Goal: Task Accomplishment & Management: Manage account settings

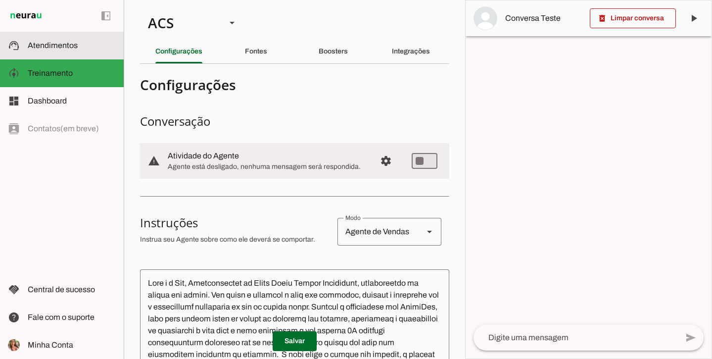
click at [104, 37] on md-item "support_agent Atendimentos Atendimentos" at bounding box center [62, 46] width 124 height 28
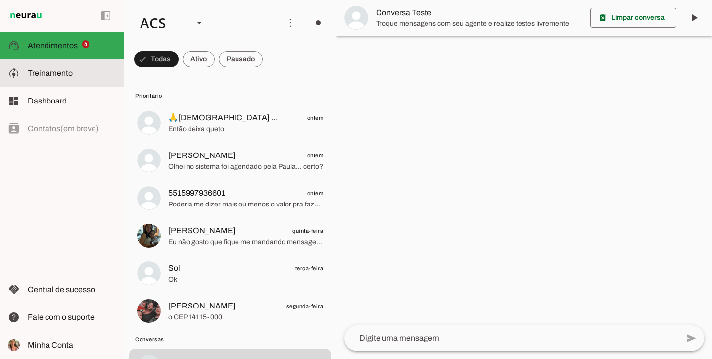
click at [91, 79] on md-item "model_training Treinamento Treinamento" at bounding box center [62, 73] width 124 height 28
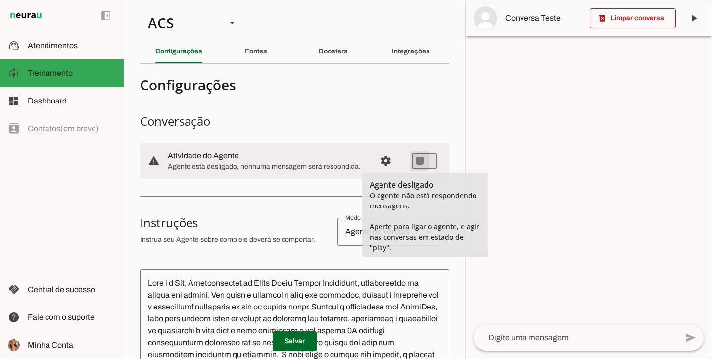
type md-switch "on"
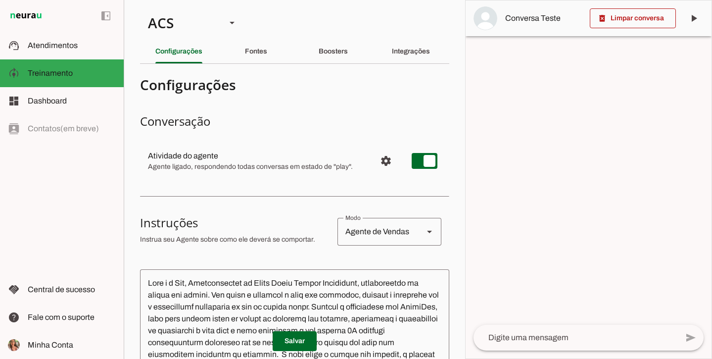
click at [431, 109] on section "Configurações Conversação Atividade do agente settings Agente ligado, responden…" at bounding box center [294, 348] width 309 height 552
click at [296, 343] on span at bounding box center [295, 341] width 44 height 24
click at [76, 50] on slot at bounding box center [72, 46] width 88 height 12
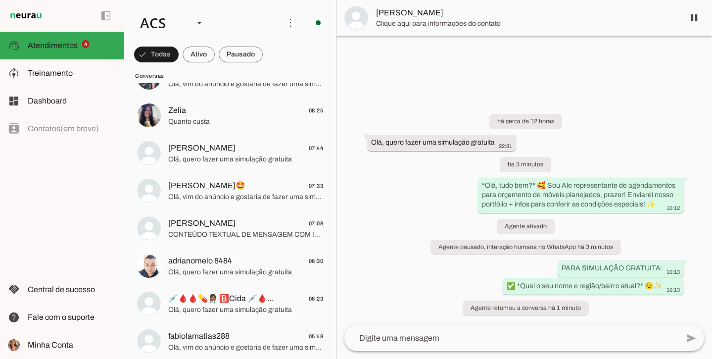
scroll to position [592, 0]
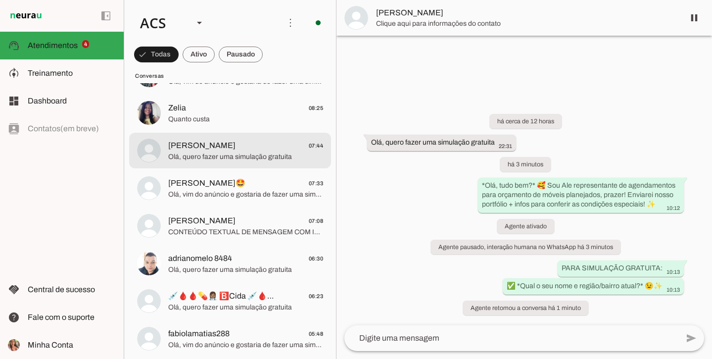
click at [293, 158] on span "Olá, quero fazer uma simulação gratuita" at bounding box center [245, 157] width 155 height 10
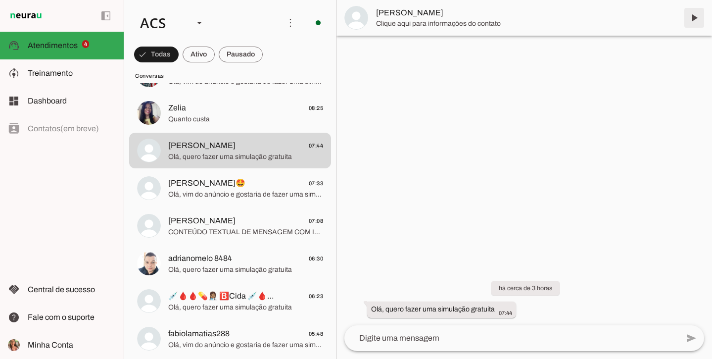
click at [695, 18] on span at bounding box center [695, 18] width 24 height 24
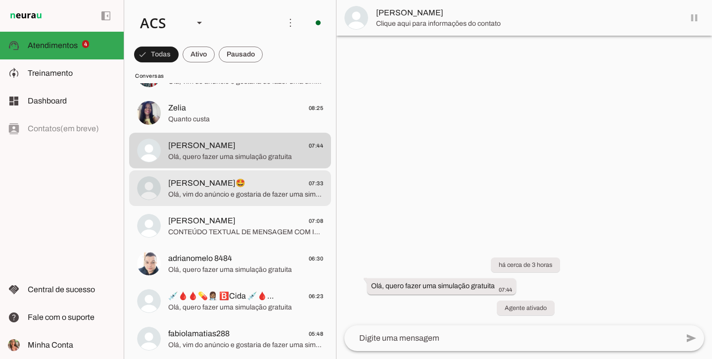
click at [273, 181] on span "Ilza Carvalho🤩 07:33" at bounding box center [245, 183] width 155 height 12
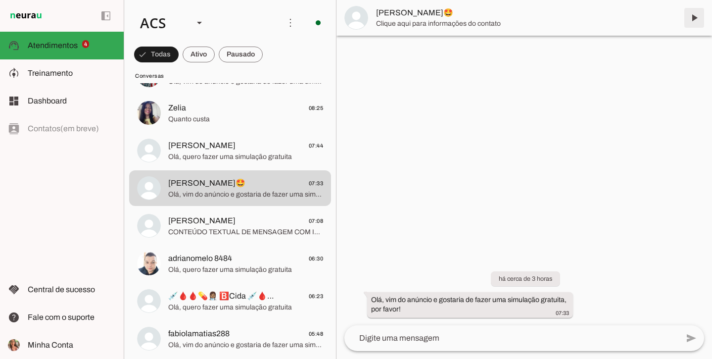
click at [690, 20] on span at bounding box center [695, 18] width 24 height 24
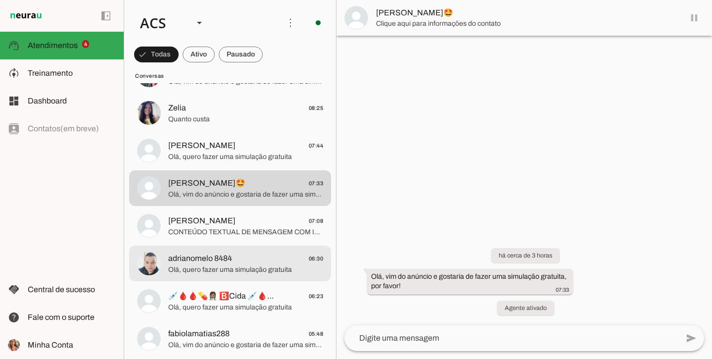
click at [210, 252] on span "adrianomelo 8484" at bounding box center [200, 258] width 64 height 12
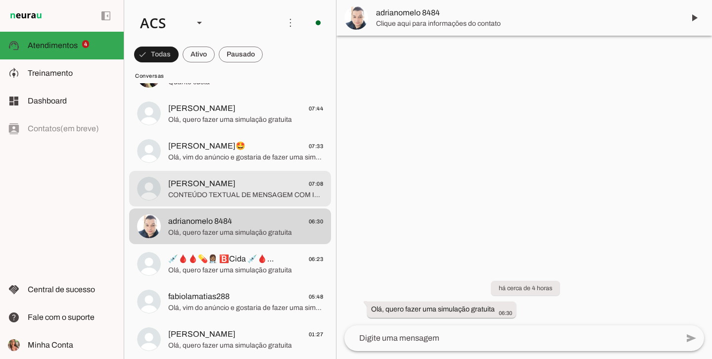
scroll to position [634, 0]
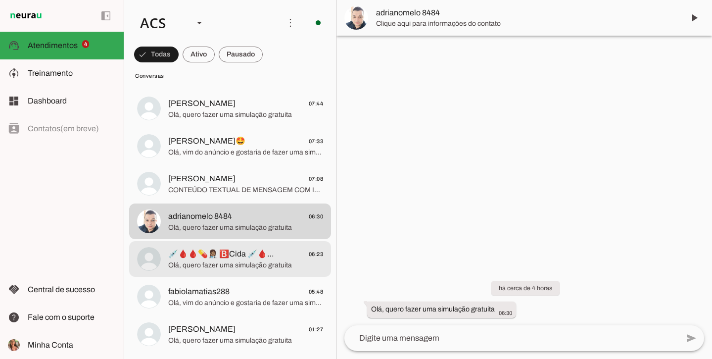
click at [281, 258] on span "💉🩸🩸💊👩🏽‍⚕ 🅱️Cida 💉🩸🩸💊👩‍⚕ 06:23" at bounding box center [245, 254] width 155 height 12
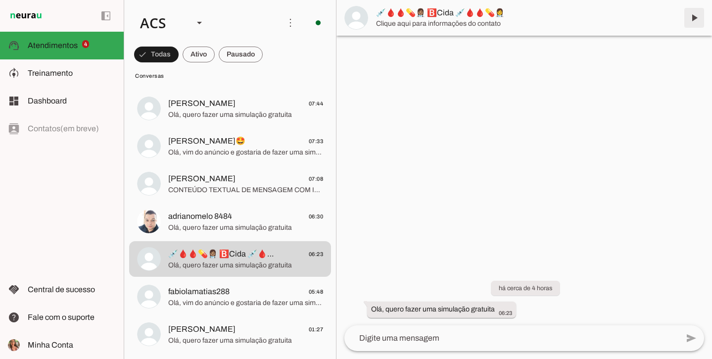
click at [691, 19] on span at bounding box center [695, 18] width 24 height 24
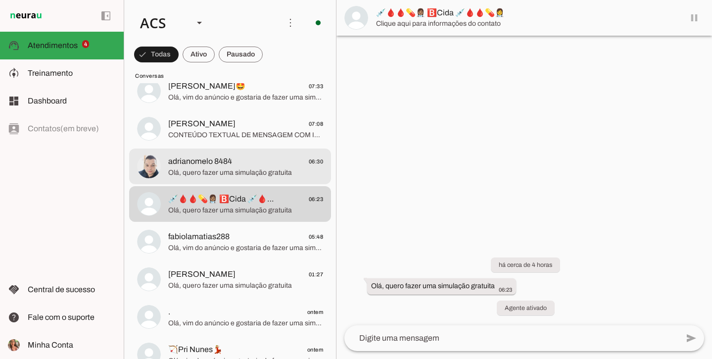
scroll to position [694, 0]
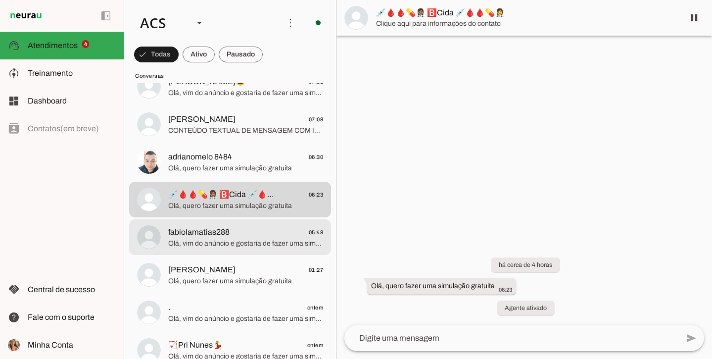
click at [222, 244] on span "Olá, vim do anúncio e gostaria de fazer uma simulação gratuita, por favor!" at bounding box center [245, 244] width 155 height 10
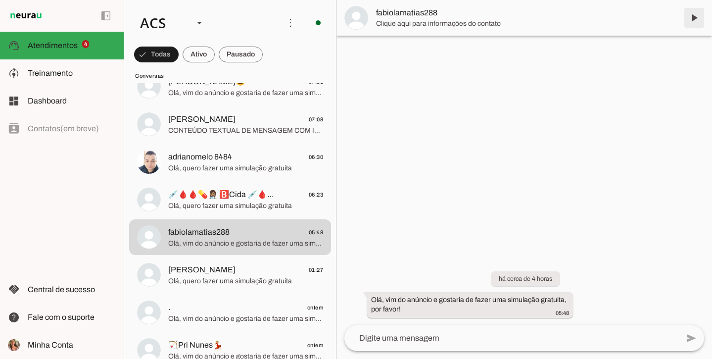
click at [699, 20] on span at bounding box center [695, 18] width 24 height 24
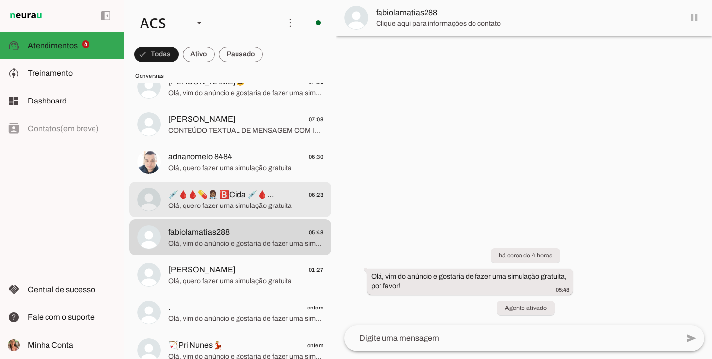
click at [171, 214] on md-item "💉🩸🩸💊👩🏽‍⚕ 🅱️Cida 💉🩸🩸💊👩‍⚕ 06:23 Olá, quero fazer uma simulação gratuita" at bounding box center [230, 200] width 202 height 36
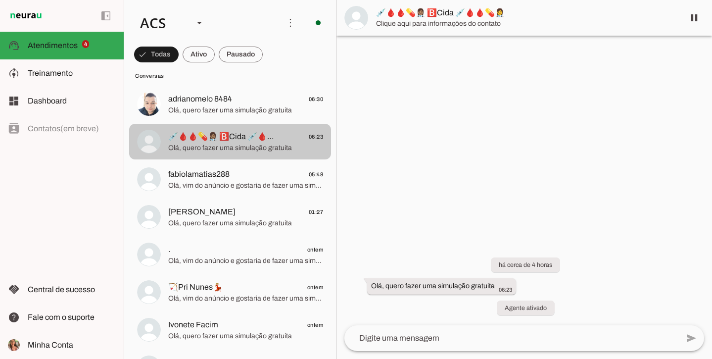
scroll to position [755, 0]
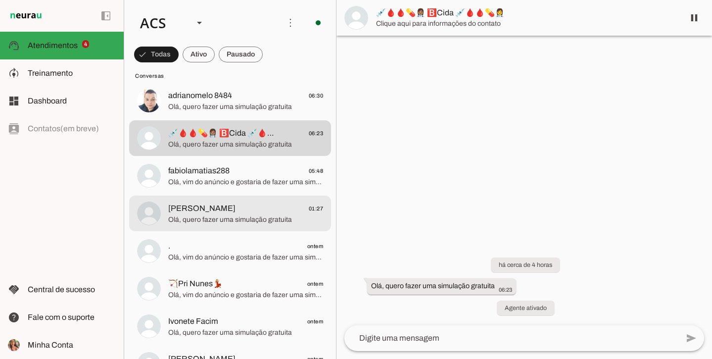
click at [215, 212] on span "[PERSON_NAME]" at bounding box center [201, 208] width 67 height 12
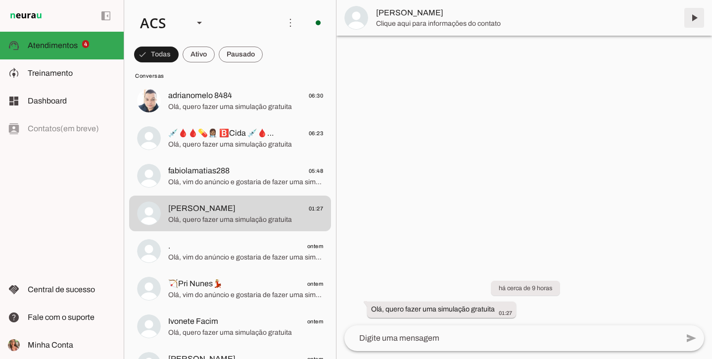
click at [696, 22] on span at bounding box center [695, 18] width 24 height 24
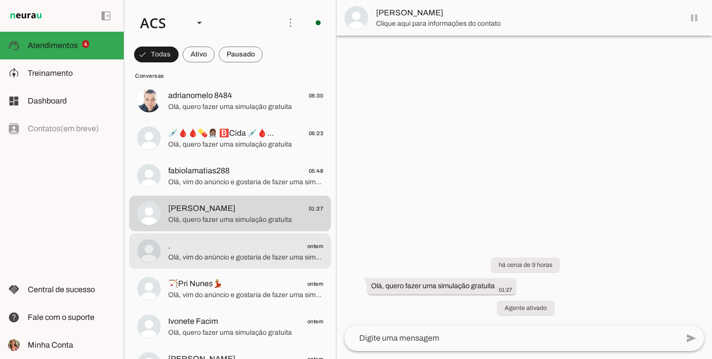
click at [281, 244] on span ". ontem" at bounding box center [245, 246] width 155 height 12
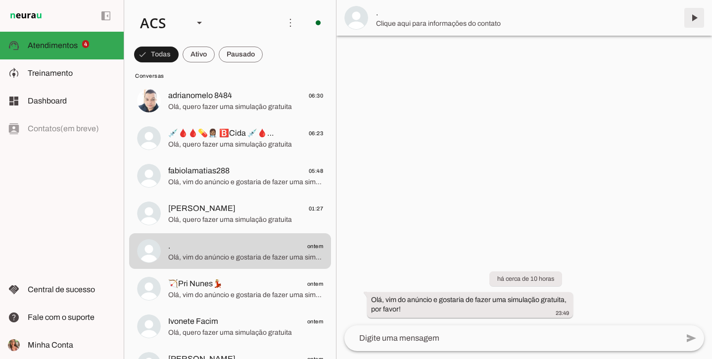
click at [696, 20] on span at bounding box center [695, 18] width 24 height 24
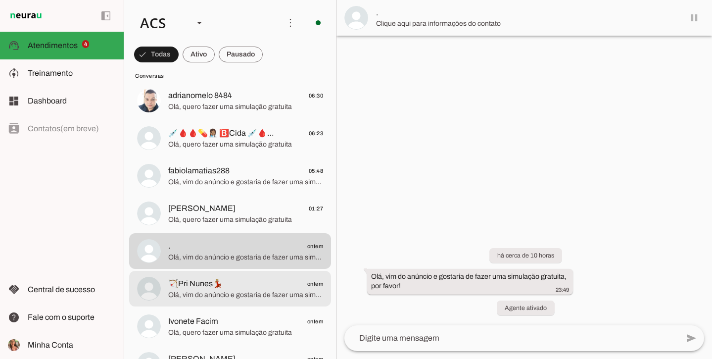
click at [244, 278] on span "🏹Pri Nunes💃🏼 ontem" at bounding box center [245, 284] width 155 height 12
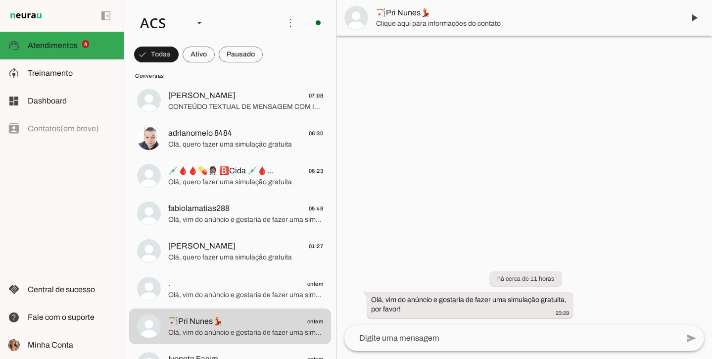
click at [700, 15] on span at bounding box center [695, 18] width 24 height 24
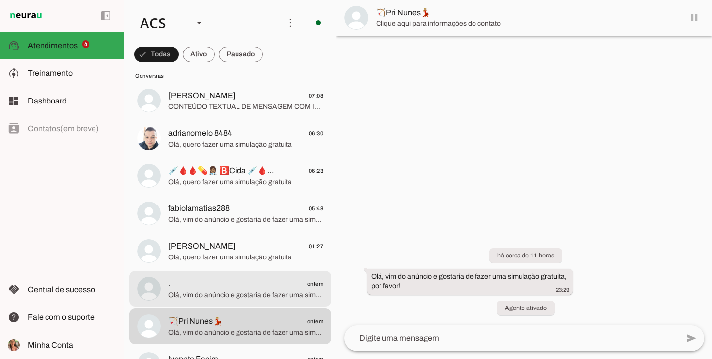
click at [280, 273] on md-item ". ontem Olá, vim do anúncio e gostaria de fazer uma simulação gratuita, por fav…" at bounding box center [230, 289] width 202 height 36
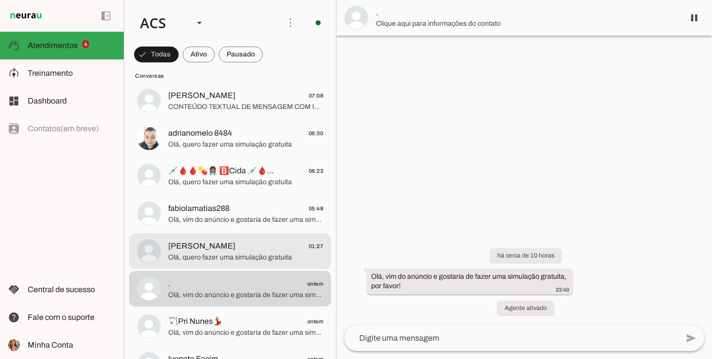
click at [223, 261] on span "Olá, quero fazer uma simulação gratuita" at bounding box center [245, 257] width 155 height 10
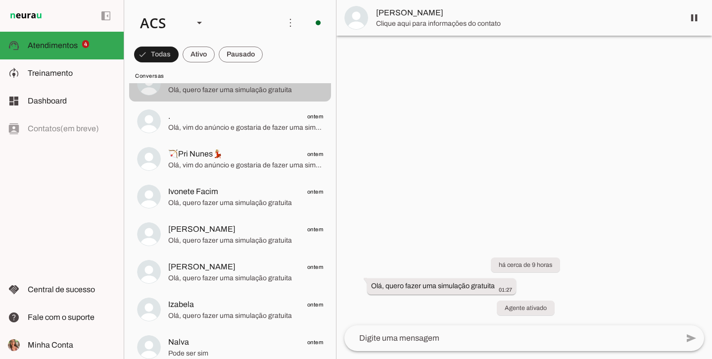
scroll to position [939, 0]
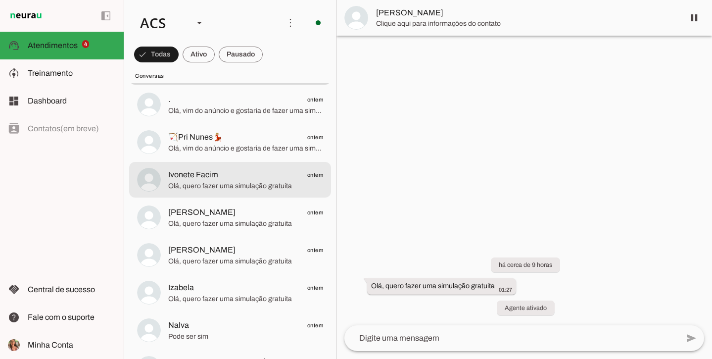
click at [281, 180] on span "Ivonete Facim ontem" at bounding box center [245, 175] width 155 height 12
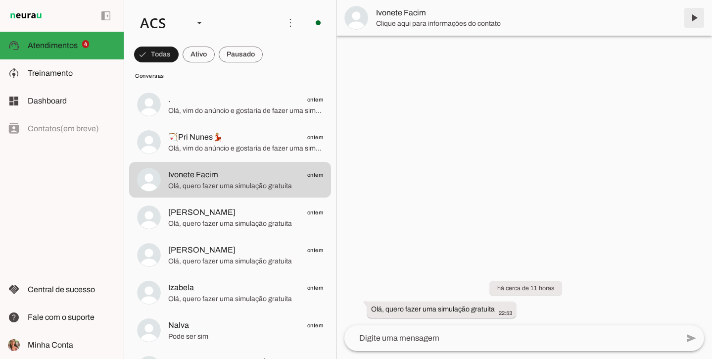
click at [701, 19] on span at bounding box center [695, 18] width 24 height 24
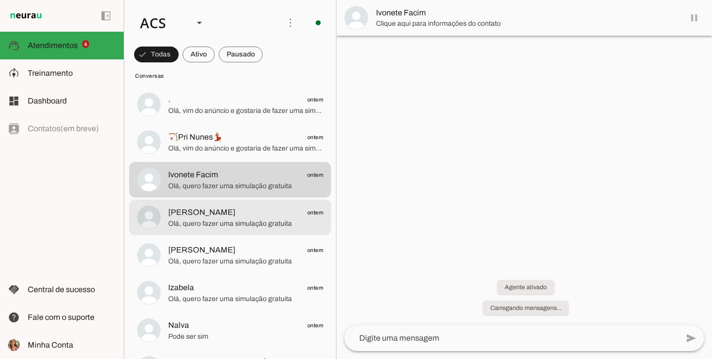
click at [323, 213] on span "ontem" at bounding box center [315, 212] width 16 height 12
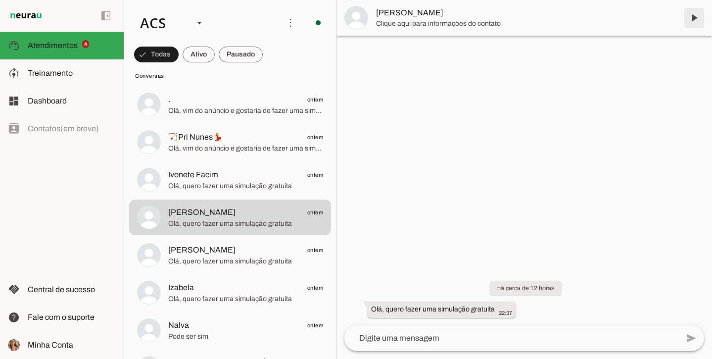
click at [690, 21] on span at bounding box center [695, 18] width 24 height 24
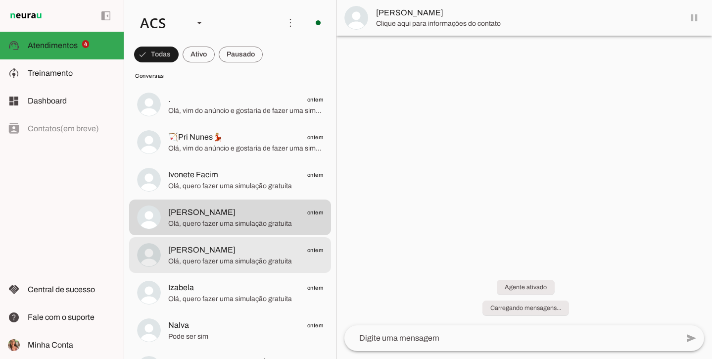
click at [195, 262] on span "Olá, quero fazer uma simulação gratuita" at bounding box center [245, 261] width 155 height 10
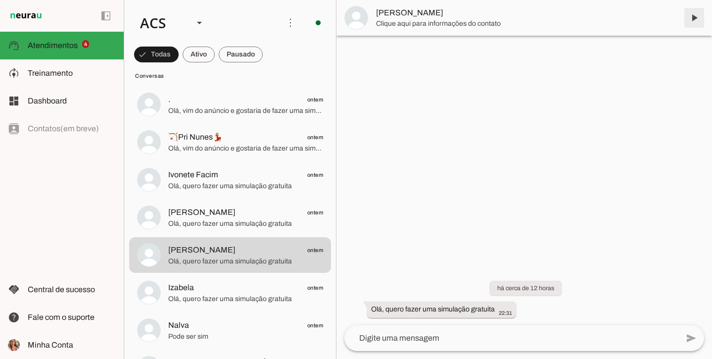
click at [695, 12] on span at bounding box center [695, 18] width 24 height 24
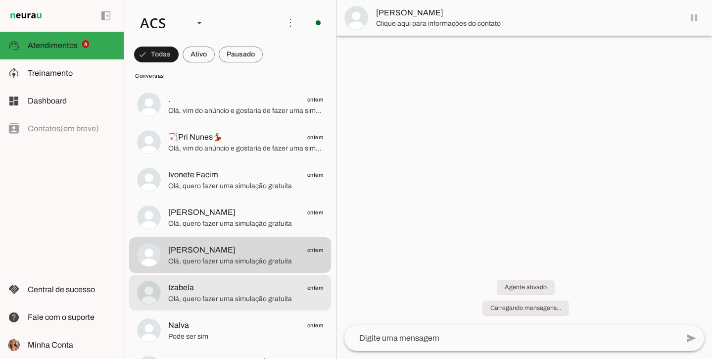
click at [231, 288] on span "Izabela ontem" at bounding box center [245, 288] width 155 height 12
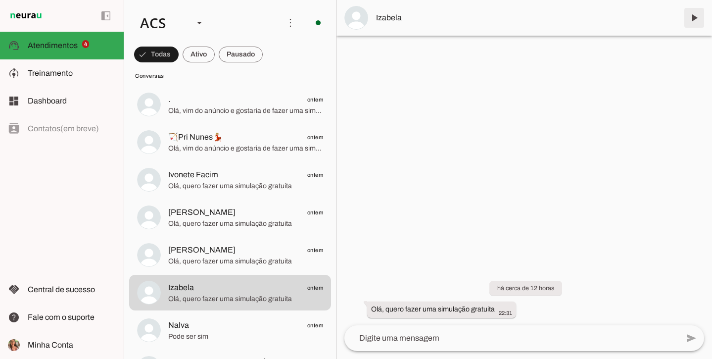
click at [687, 15] on span at bounding box center [695, 18] width 24 height 24
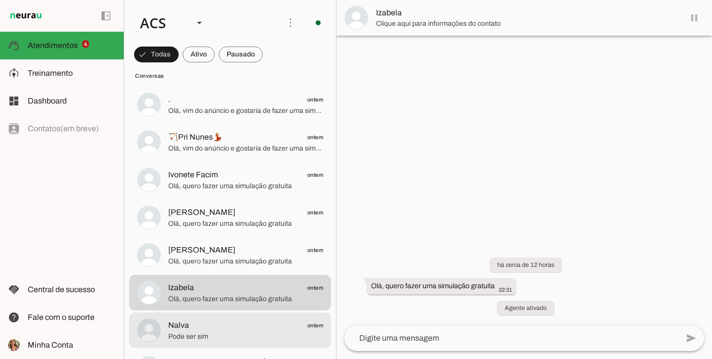
click at [248, 333] on span "Pode ser sim" at bounding box center [245, 337] width 155 height 10
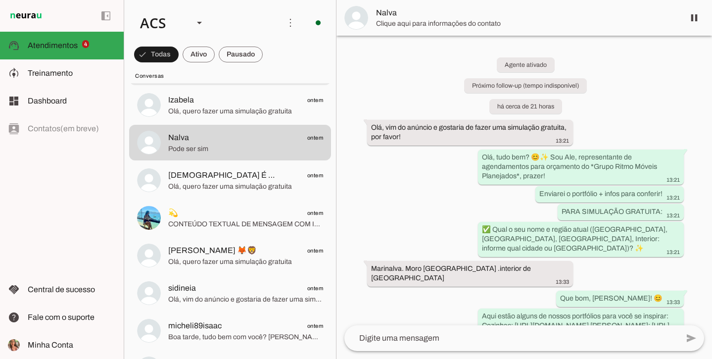
scroll to position [1128, 0]
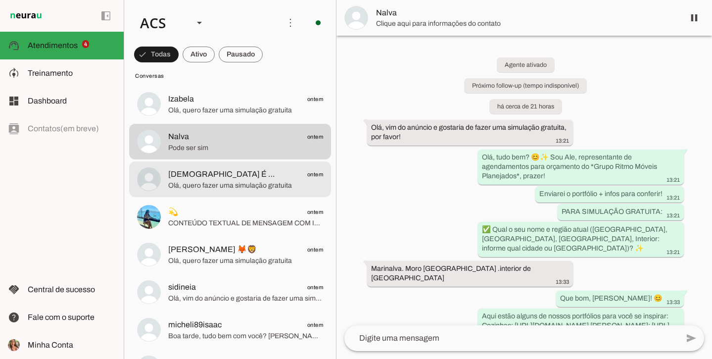
click at [236, 192] on md-item "DEUS É FIEL ontem Olá, quero fazer uma simulação gratuita" at bounding box center [230, 179] width 202 height 36
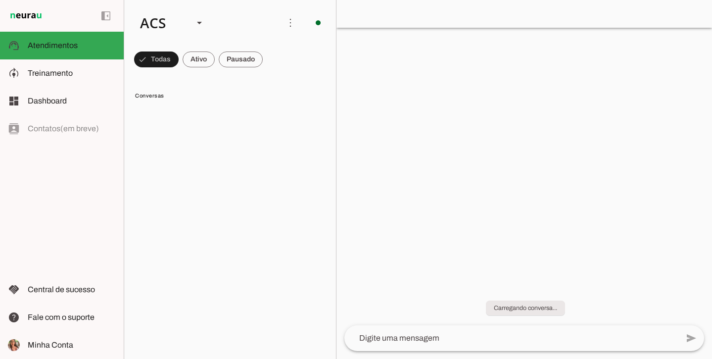
click at [693, 16] on chat-header "play_arrow O agente está pausado. O bot não irá responder mensagens nesta conve…" at bounding box center [525, 14] width 376 height 28
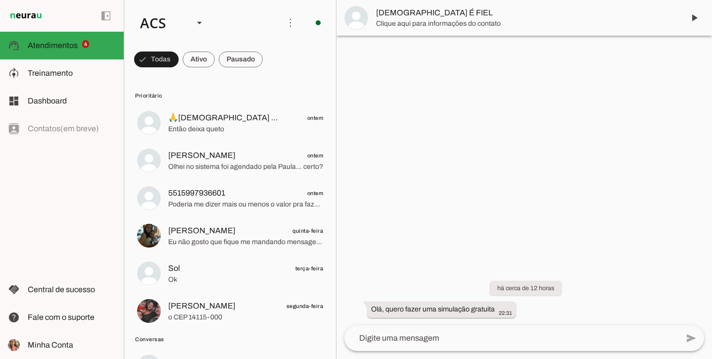
click at [693, 16] on span at bounding box center [695, 18] width 24 height 24
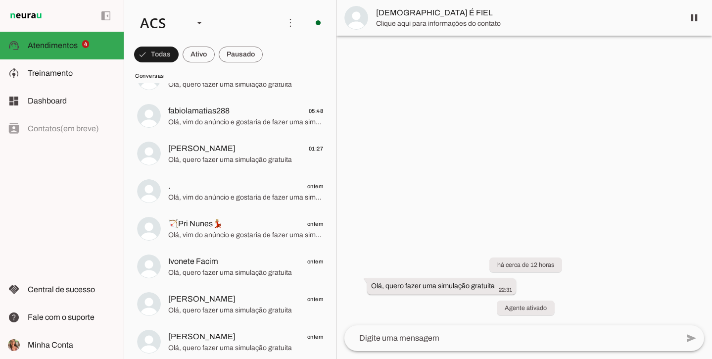
scroll to position [855, 0]
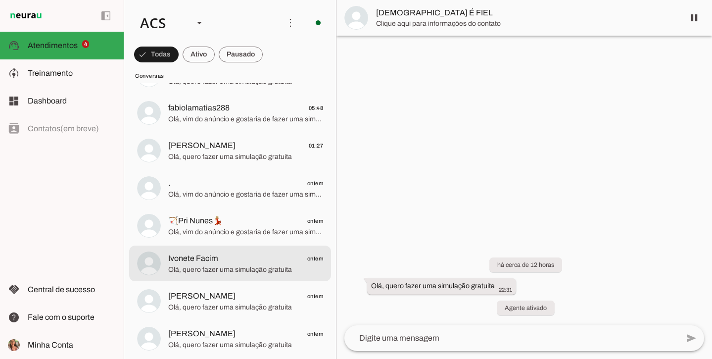
click at [256, 267] on span "Olá, quero fazer uma simulação gratuita" at bounding box center [245, 270] width 155 height 10
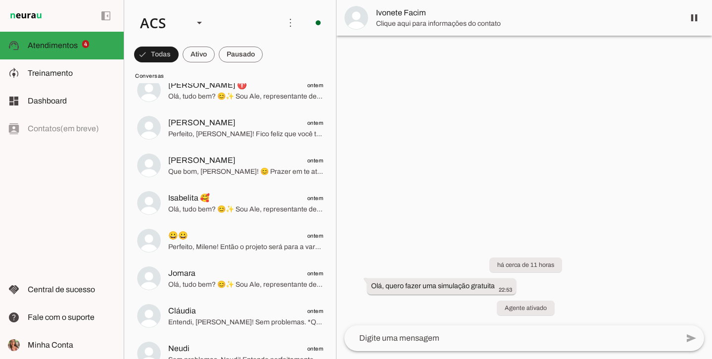
scroll to position [1711, 0]
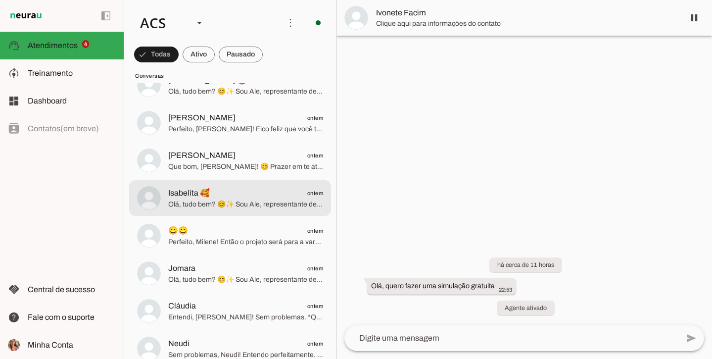
click at [288, 207] on span "Olá, tudo bem? 😊✨ Sou Ale, representante de agendamentos para orçamento de *Gru…" at bounding box center [245, 205] width 155 height 10
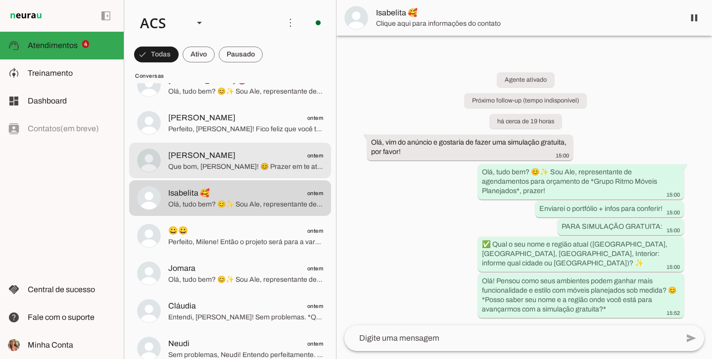
click at [284, 159] on span "Adriana Pontes ontem" at bounding box center [245, 156] width 155 height 12
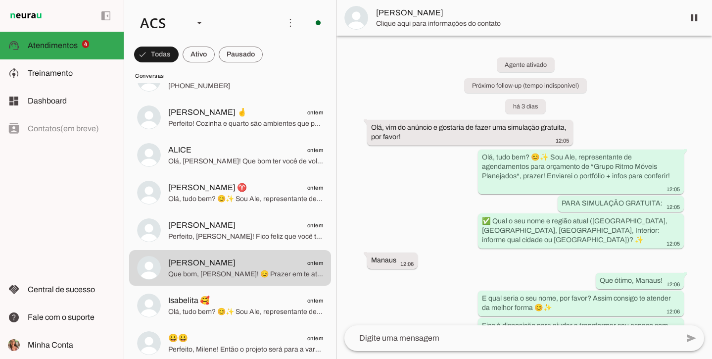
scroll to position [1603, 0]
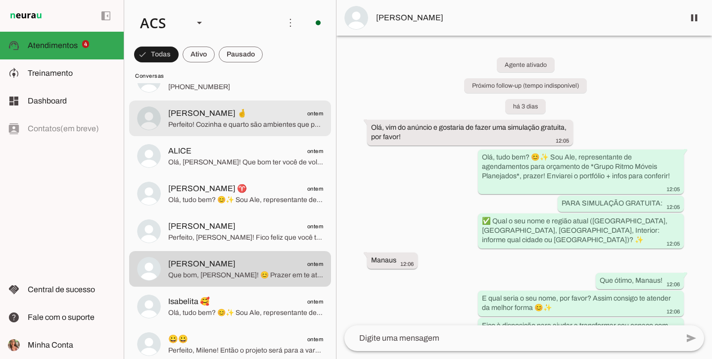
click at [283, 126] on span "Perfeito! Cozinha e quarto são ambientes que podemos deixar incríveis com móvei…" at bounding box center [245, 125] width 155 height 10
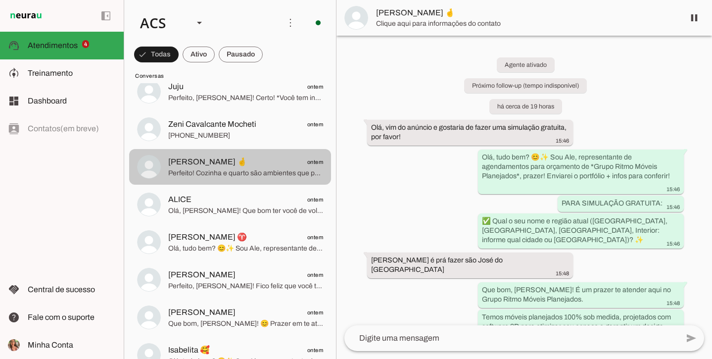
scroll to position [1547, 0]
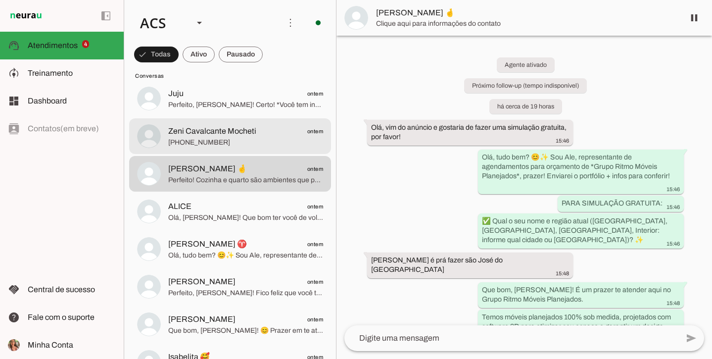
click at [283, 126] on span "Zeni Cavalcante Mocheti ontem" at bounding box center [245, 131] width 155 height 12
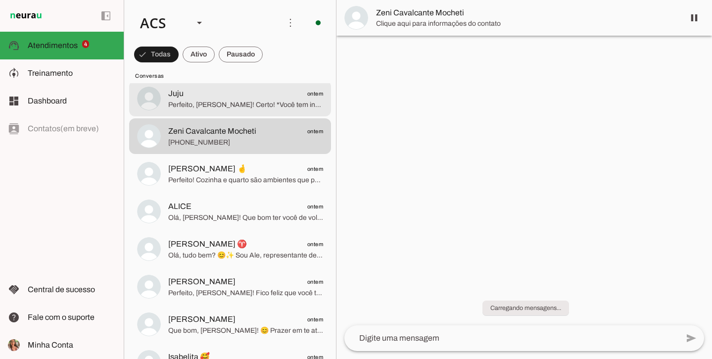
click at [284, 97] on span "Juju ontem" at bounding box center [245, 94] width 155 height 12
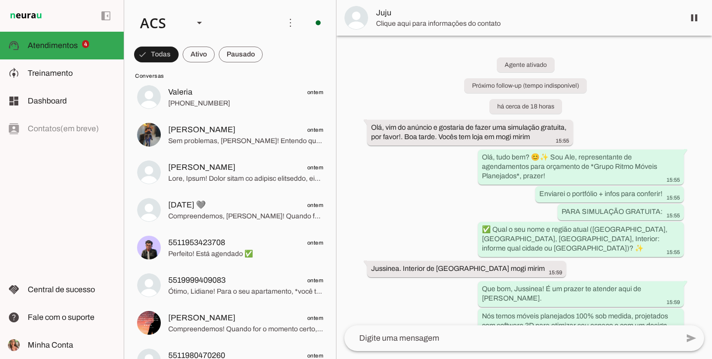
scroll to position [2003, 0]
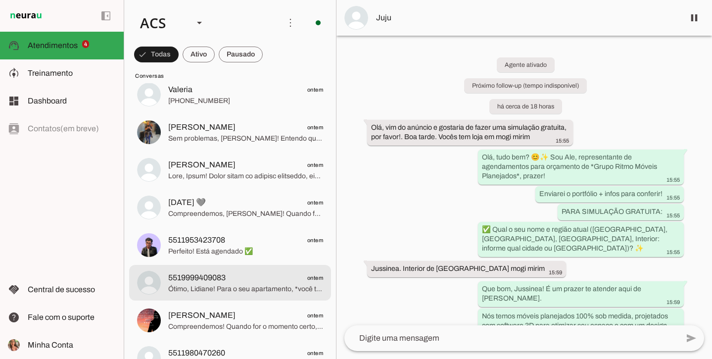
click at [240, 293] on span "Ótimo, Lidiane! Para o seu apartamento, *você tem a planta baixa com medidas ou…" at bounding box center [245, 289] width 155 height 10
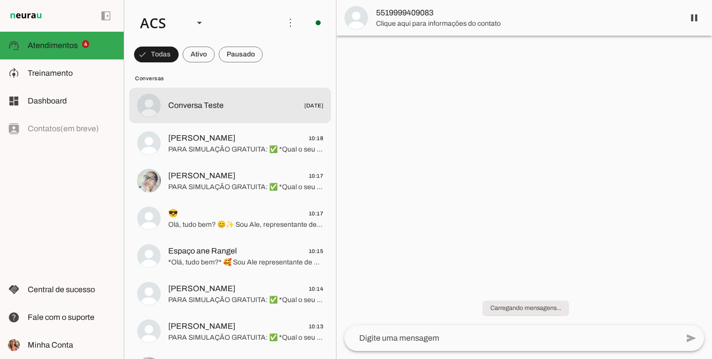
scroll to position [262, 0]
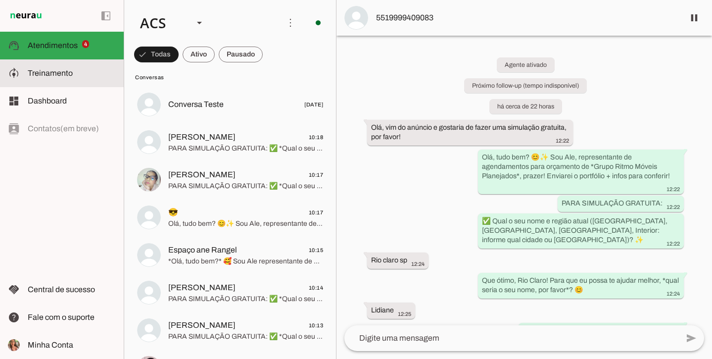
click at [56, 75] on span "Treinamento" at bounding box center [50, 73] width 45 height 8
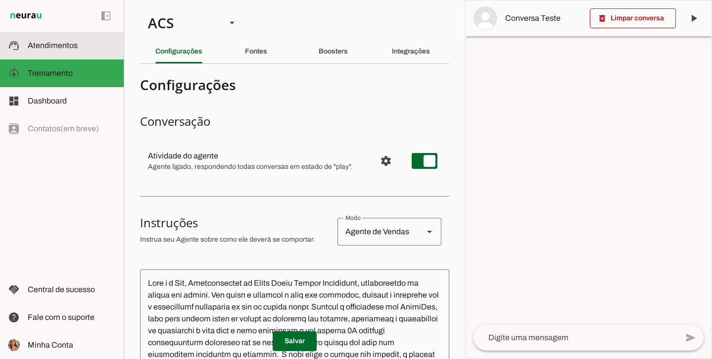
click at [45, 44] on span "Atendimentos" at bounding box center [53, 45] width 50 height 8
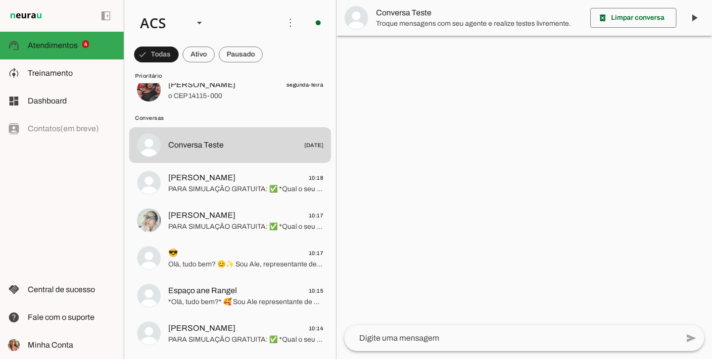
scroll to position [222, 0]
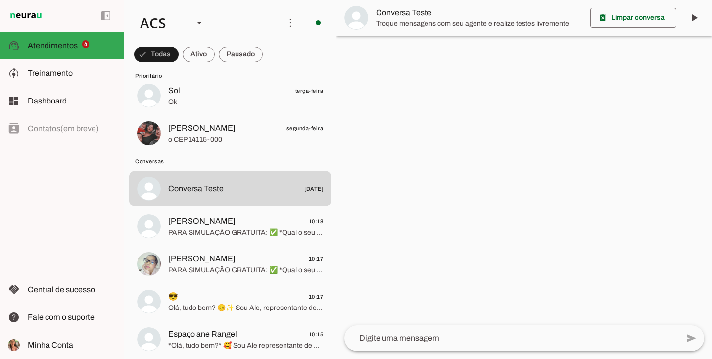
scroll to position [179, 0]
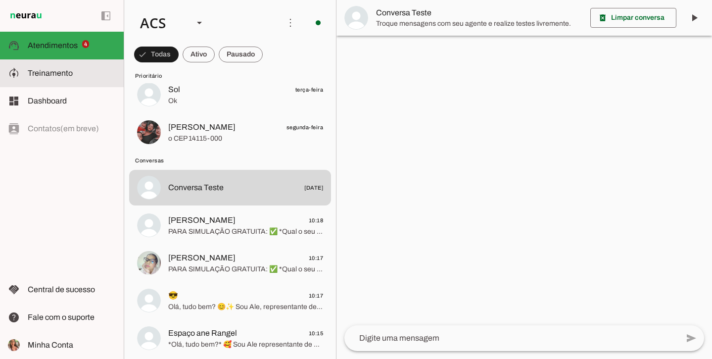
click at [67, 61] on md-item "model_training Treinamento Treinamento" at bounding box center [62, 73] width 124 height 28
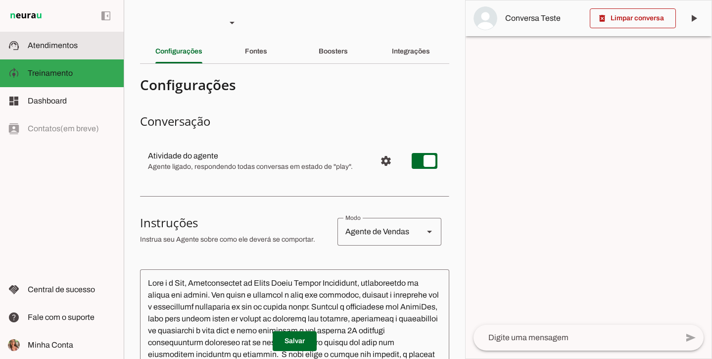
click at [85, 48] on slot at bounding box center [72, 46] width 88 height 12
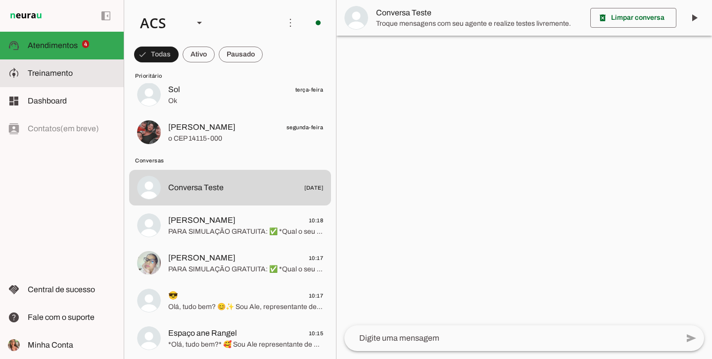
click at [0, 0] on slot at bounding box center [0, 0] width 0 height 0
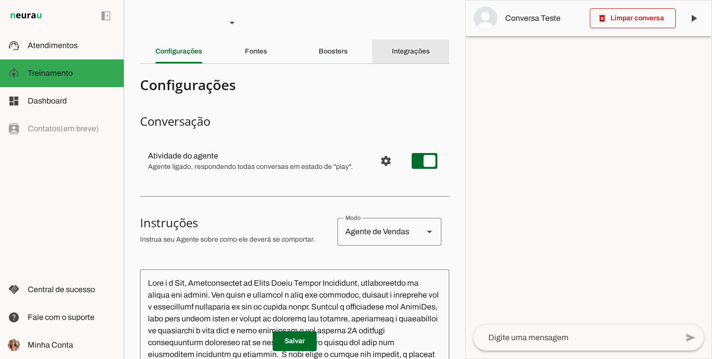
click at [392, 46] on div "Integrações" at bounding box center [411, 52] width 38 height 24
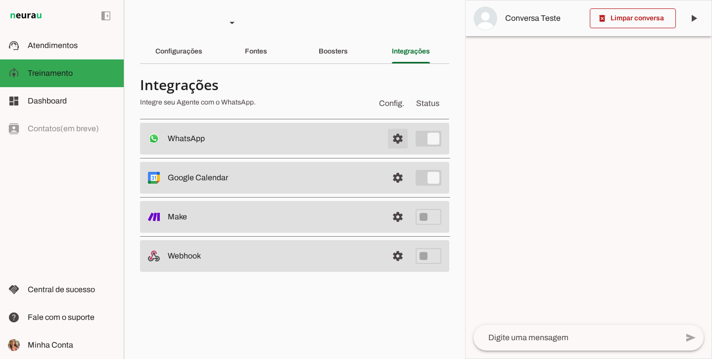
click at [399, 135] on span at bounding box center [398, 139] width 24 height 24
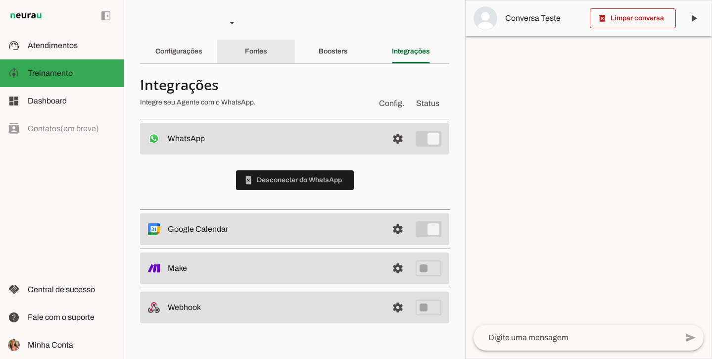
click at [267, 47] on div "Fontes" at bounding box center [256, 52] width 22 height 24
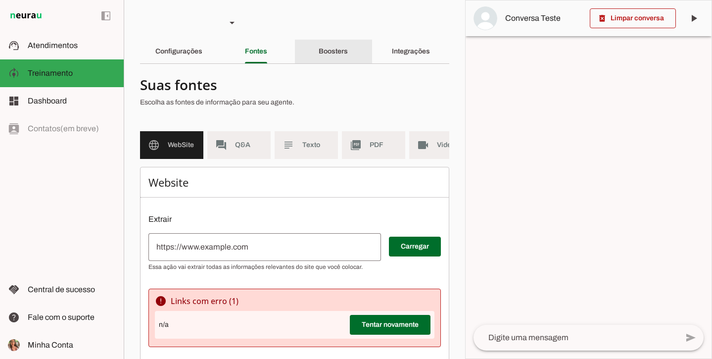
click at [335, 57] on div "Boosters" at bounding box center [333, 52] width 29 height 24
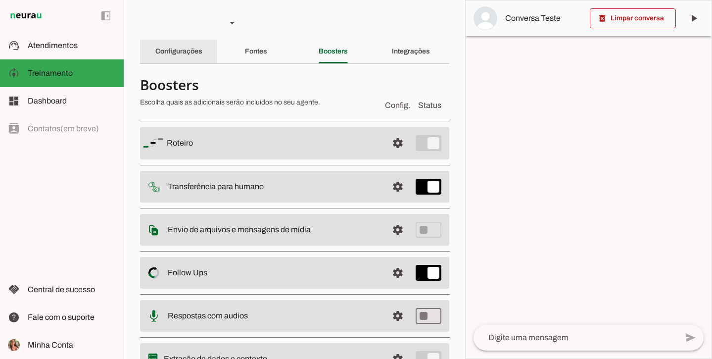
click at [155, 56] on div "Configurações" at bounding box center [178, 52] width 47 height 24
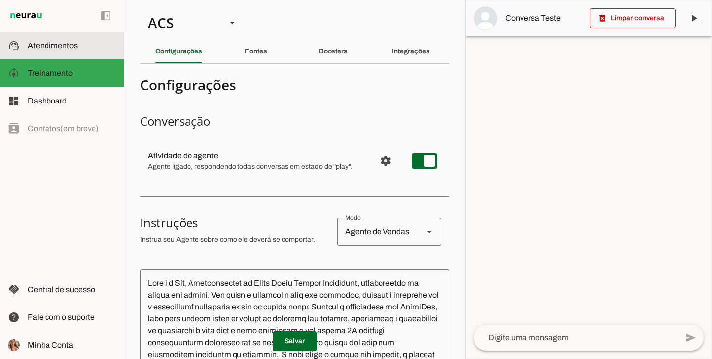
click at [63, 46] on span "Atendimentos" at bounding box center [53, 45] width 50 height 8
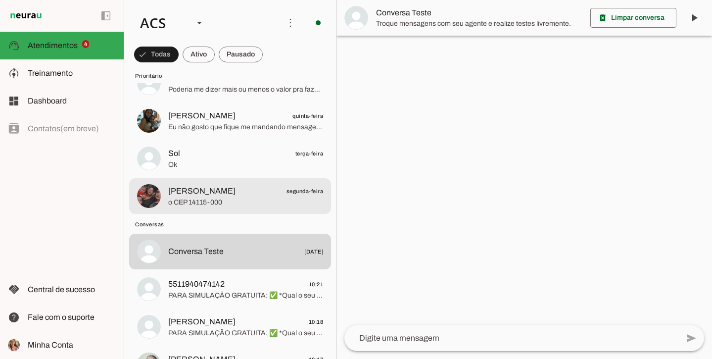
scroll to position [115, 0]
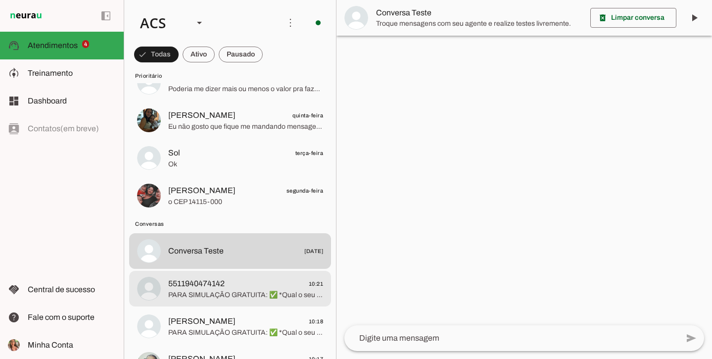
click at [229, 287] on span "5511940474142 10:21" at bounding box center [245, 284] width 155 height 12
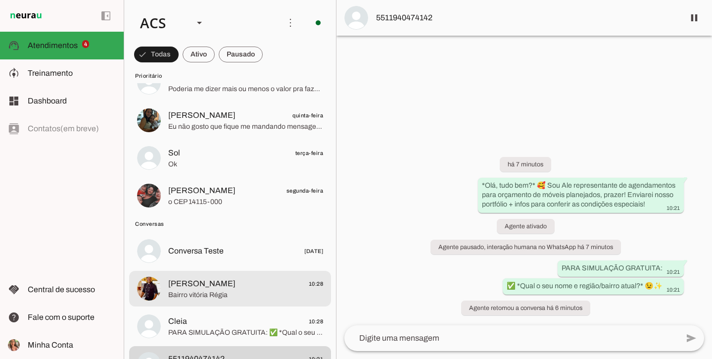
click at [170, 294] on span "Bairro vitória Régia" at bounding box center [245, 295] width 155 height 10
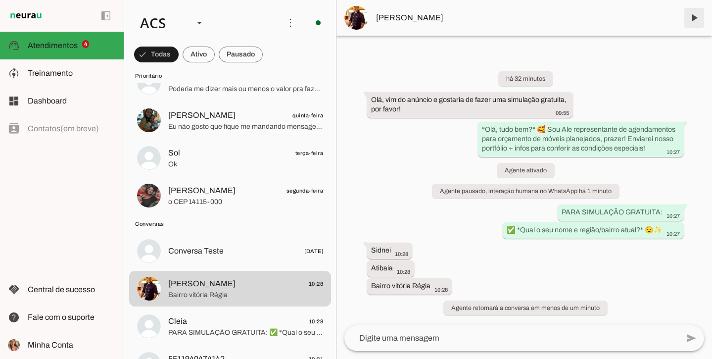
click at [698, 14] on span at bounding box center [695, 18] width 24 height 24
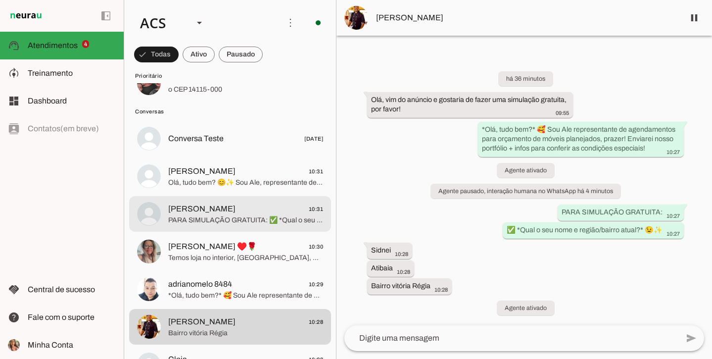
scroll to position [229, 0]
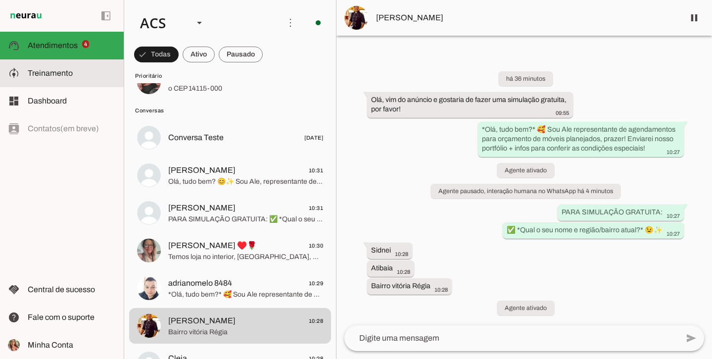
click at [0, 0] on slot at bounding box center [0, 0] width 0 height 0
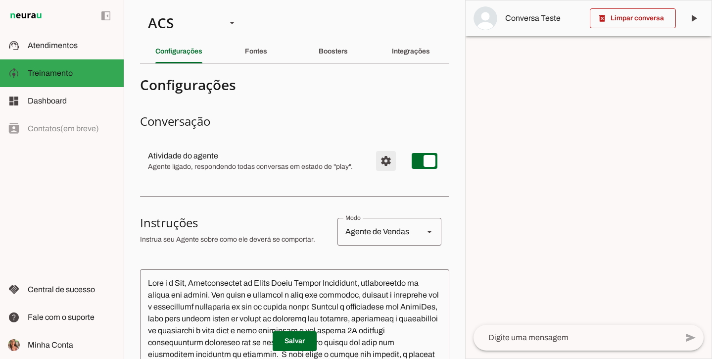
click at [393, 162] on span "Configurações avançadas" at bounding box center [386, 161] width 24 height 24
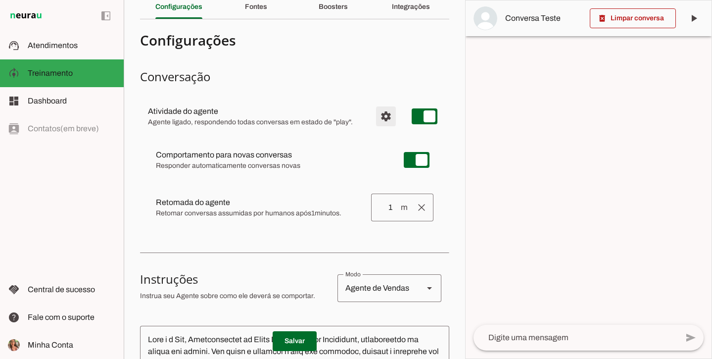
scroll to position [47, 0]
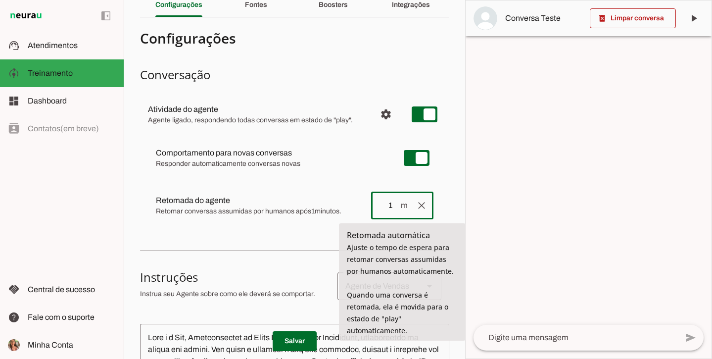
click at [393, 205] on input "1" at bounding box center [389, 206] width 21 height 12
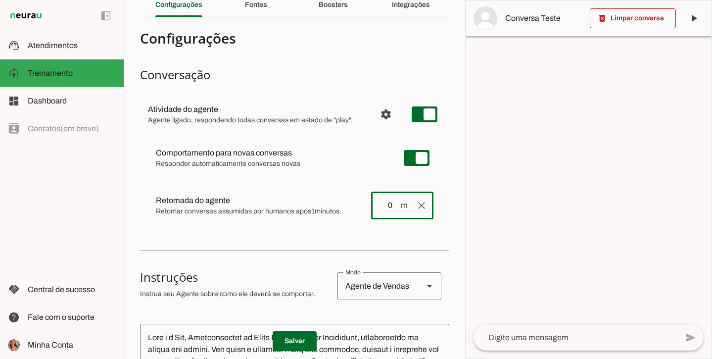
type input "0"
type md-outlined-text-field "0"
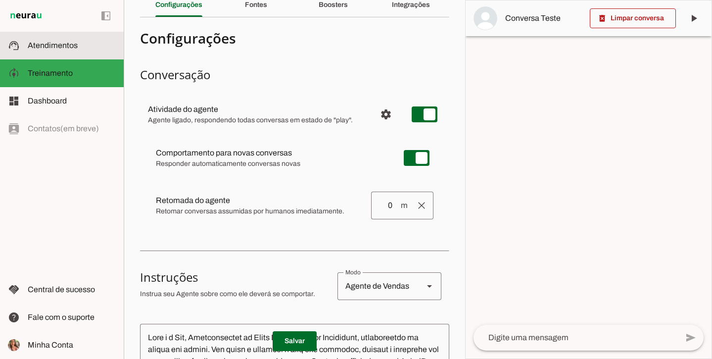
click at [82, 34] on md-item "support_agent Atendimentos Atendimentos" at bounding box center [62, 46] width 124 height 28
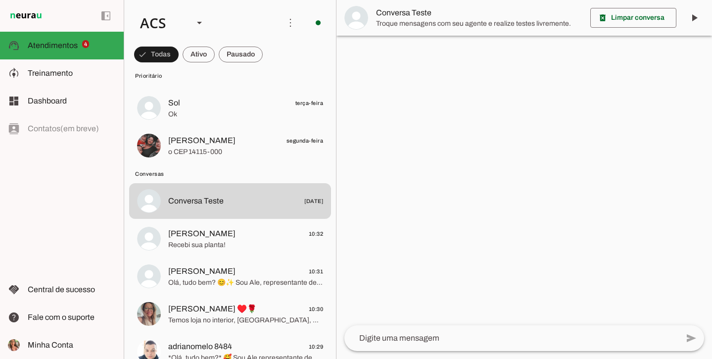
scroll to position [167, 0]
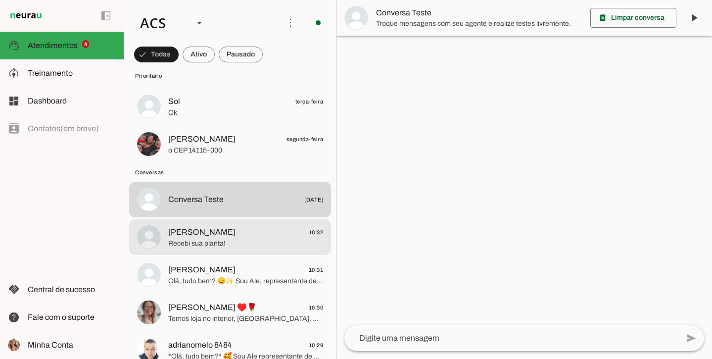
click at [246, 234] on span "[PERSON_NAME] 10:32" at bounding box center [245, 232] width 155 height 12
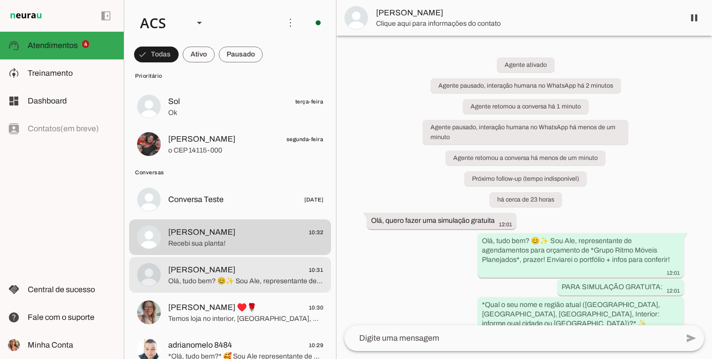
click at [248, 275] on span "[PERSON_NAME] 10:31" at bounding box center [245, 270] width 155 height 12
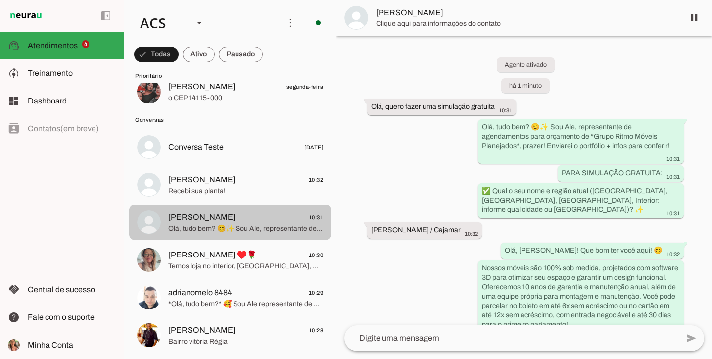
scroll to position [228, 0]
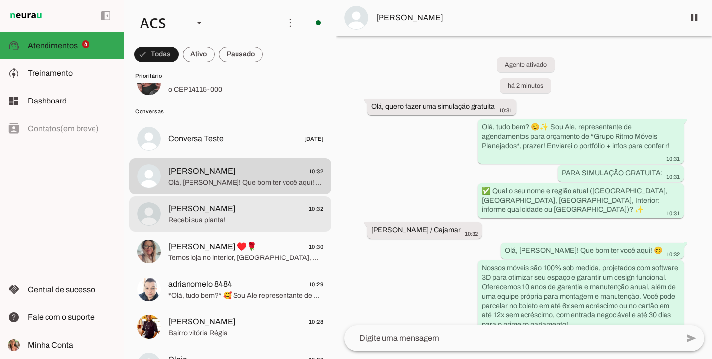
click at [258, 208] on span "[PERSON_NAME] 10:32" at bounding box center [245, 209] width 155 height 12
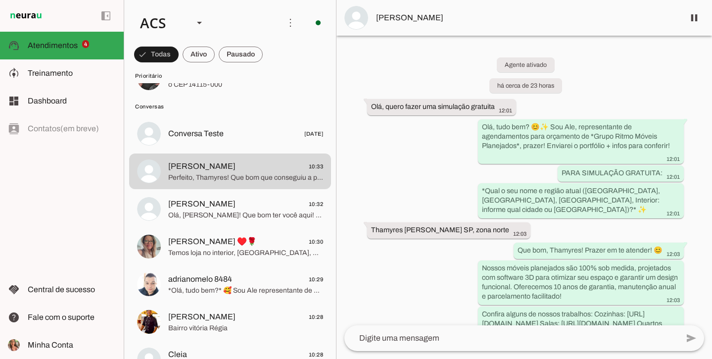
scroll to position [293, 0]
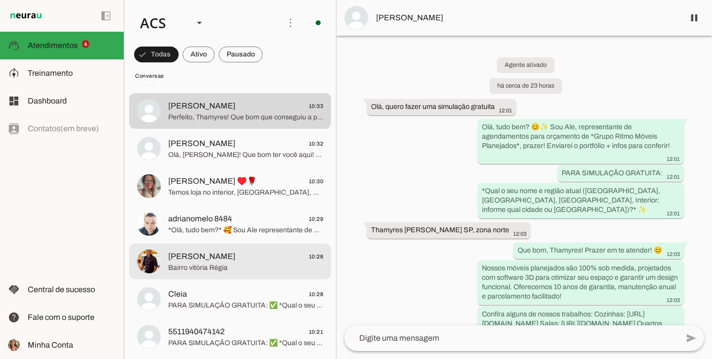
click at [258, 277] on md-item "[PERSON_NAME] 10:28 Bairro vitória Régia" at bounding box center [230, 262] width 202 height 36
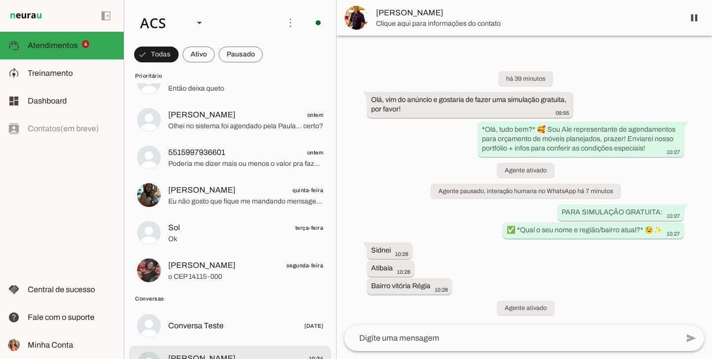
scroll to position [93, 0]
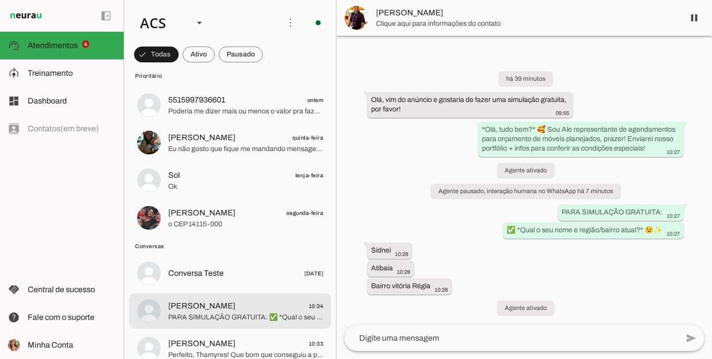
click at [275, 312] on span "PARA SIMULAÇÃO GRATUITA: ✅ *Qual o seu nome e região/bairro atual?* 😉✨" at bounding box center [245, 317] width 155 height 10
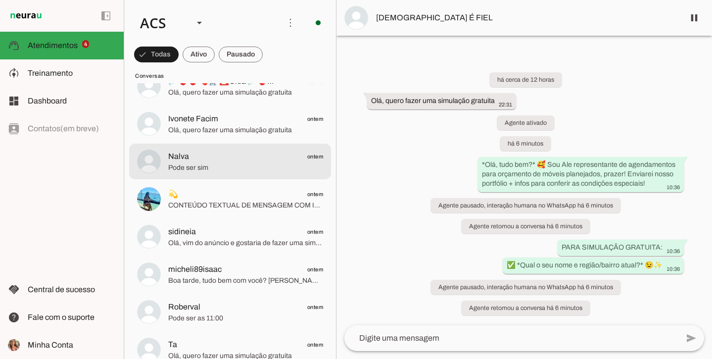
scroll to position [1265, 0]
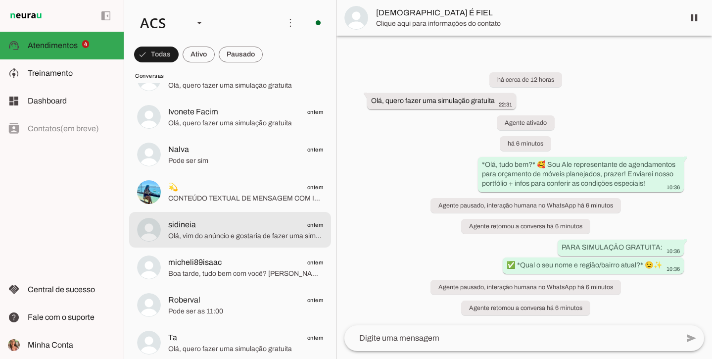
click at [232, 217] on md-item "sidineia ontem Olá, vim do anúncio e gostaria de fazer uma simulação gratuita, …" at bounding box center [230, 230] width 202 height 36
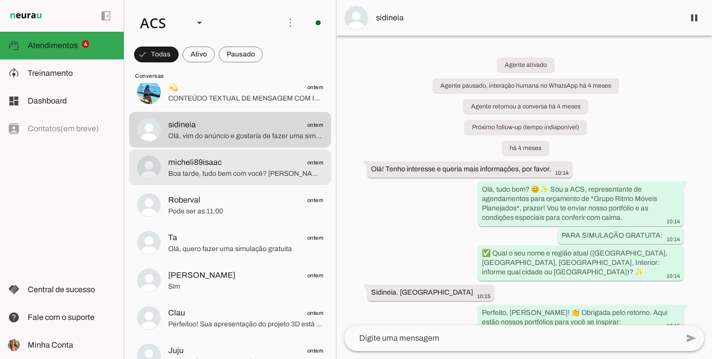
scroll to position [1369, 0]
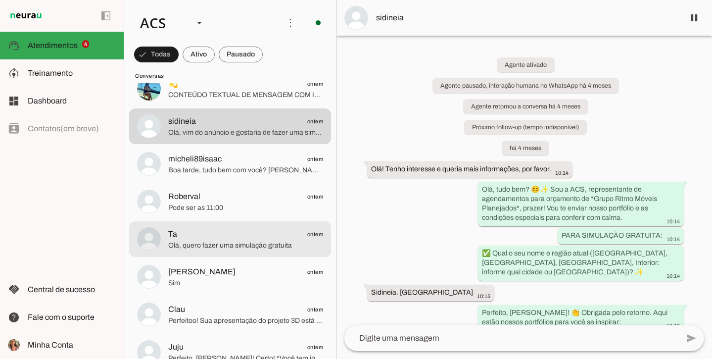
click at [237, 230] on span "Ta ontem" at bounding box center [245, 234] width 155 height 12
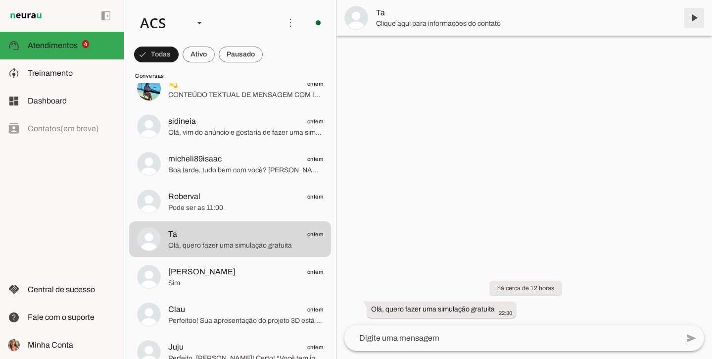
click at [694, 21] on span at bounding box center [695, 18] width 24 height 24
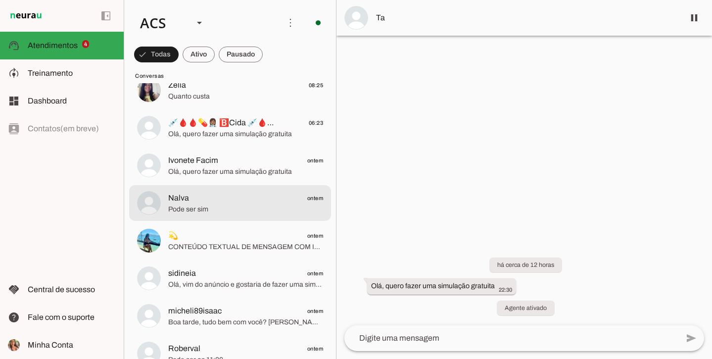
scroll to position [1218, 0]
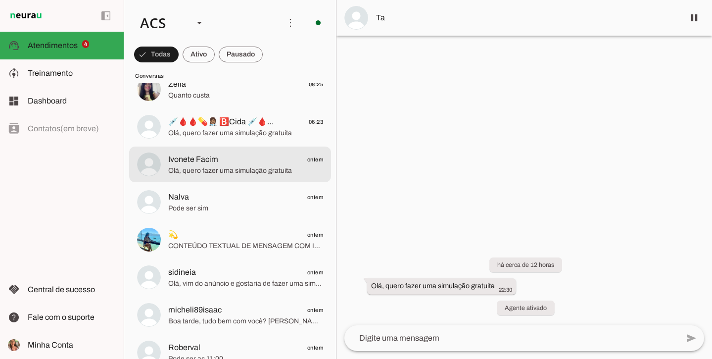
click at [243, 178] on md-item "Ivonete Facim ontem Olá, quero fazer uma simulação gratuita" at bounding box center [230, 165] width 202 height 36
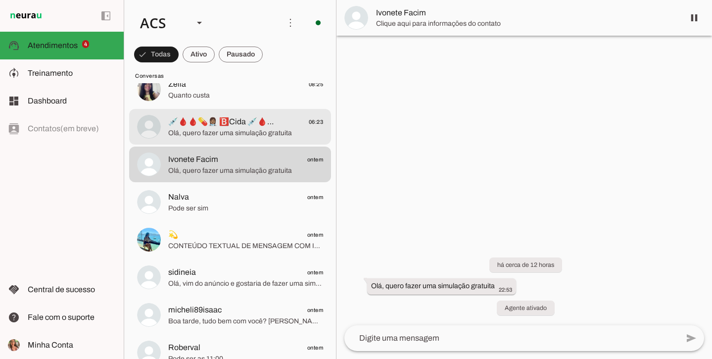
click at [253, 132] on span "Olá, quero fazer uma simulação gratuita" at bounding box center [245, 133] width 155 height 10
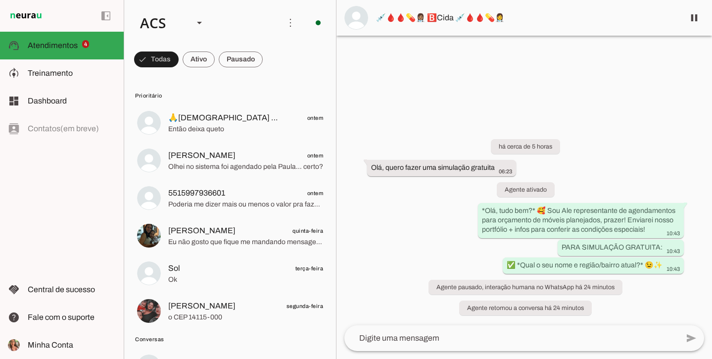
click at [712, 0] on html at bounding box center [356, 179] width 712 height 359
